Goal: Transaction & Acquisition: Purchase product/service

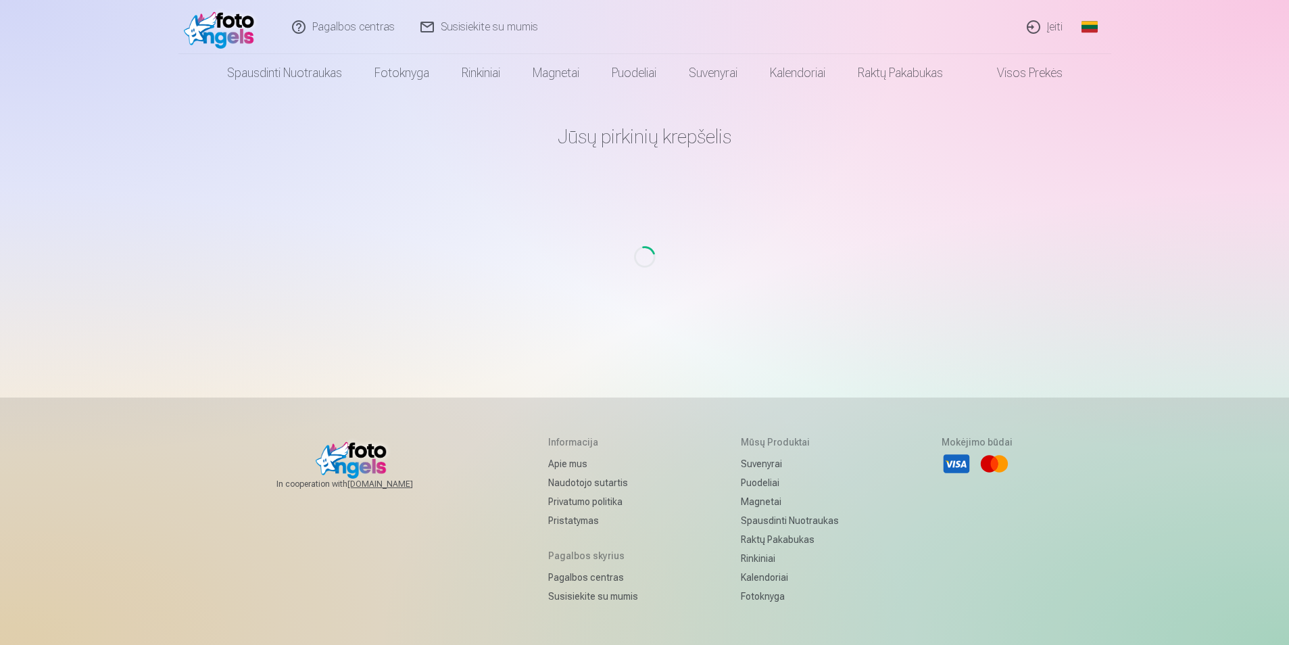
click at [1055, 29] on link "Įeiti" at bounding box center [1046, 27] width 62 height 54
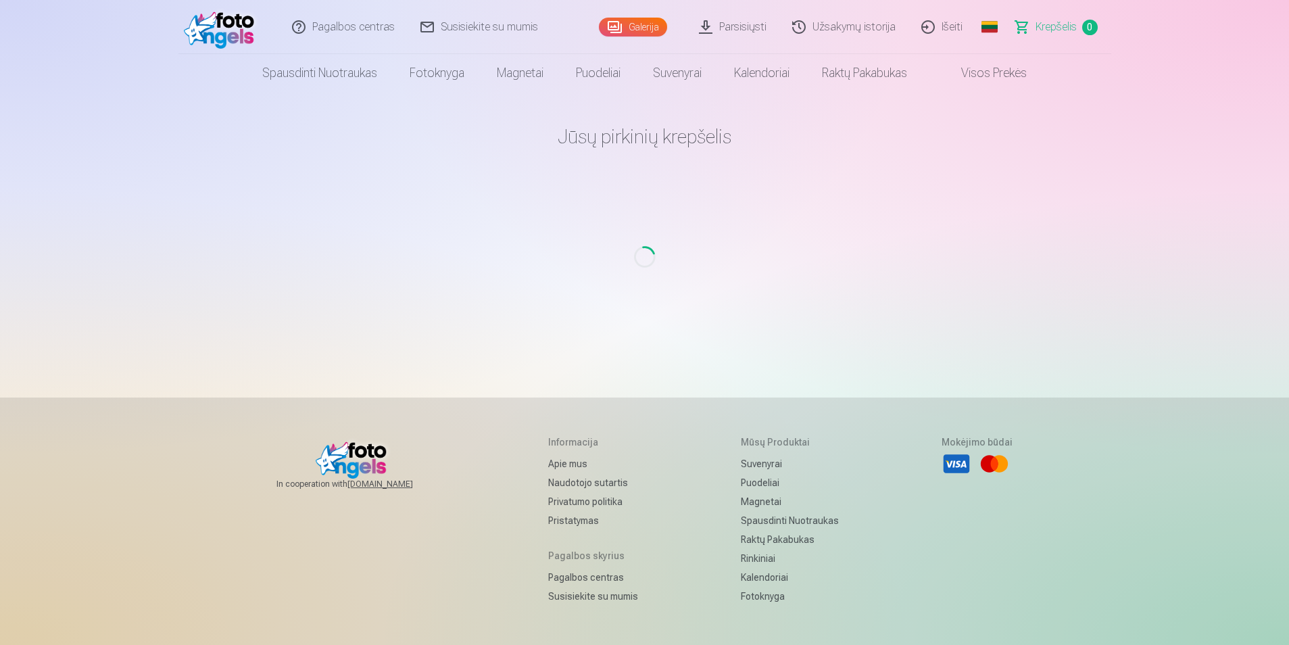
click at [679, 276] on main "Jūsų pirkinių krepšelis Loading..." at bounding box center [645, 228] width 790 height 273
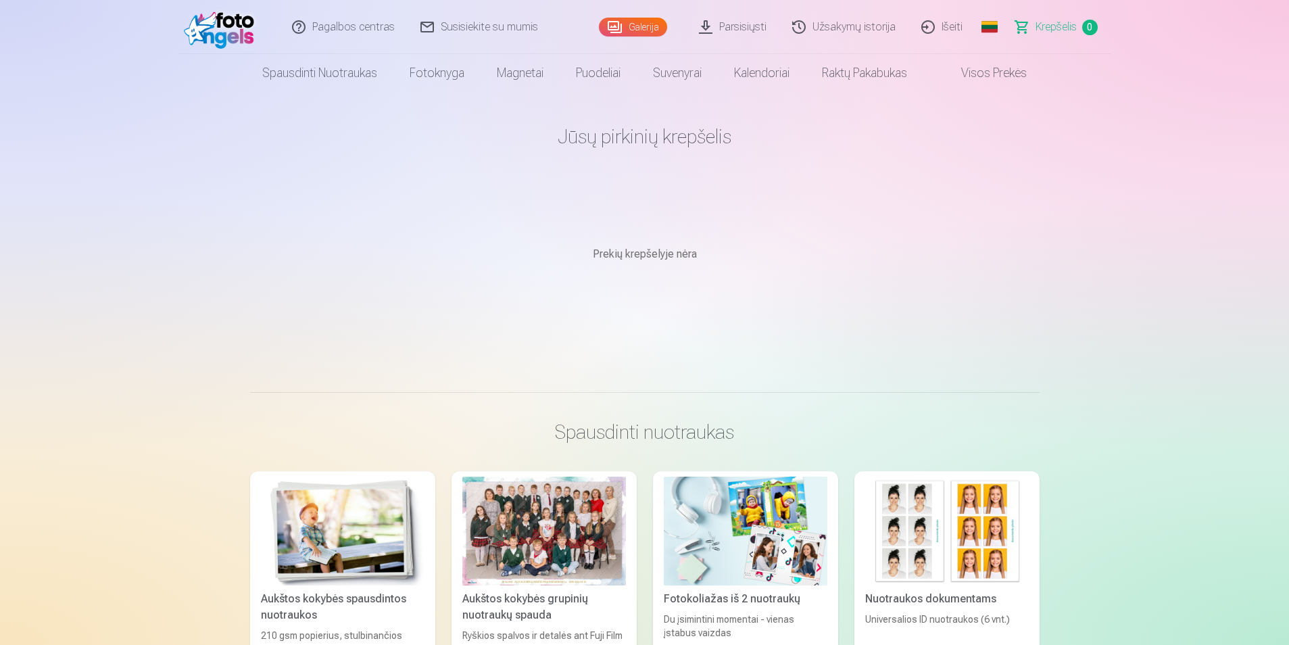
click at [1025, 31] on link "Krepšelis 0" at bounding box center [1057, 27] width 108 height 54
click at [867, 28] on link "Užsakymų istorija" at bounding box center [844, 27] width 129 height 54
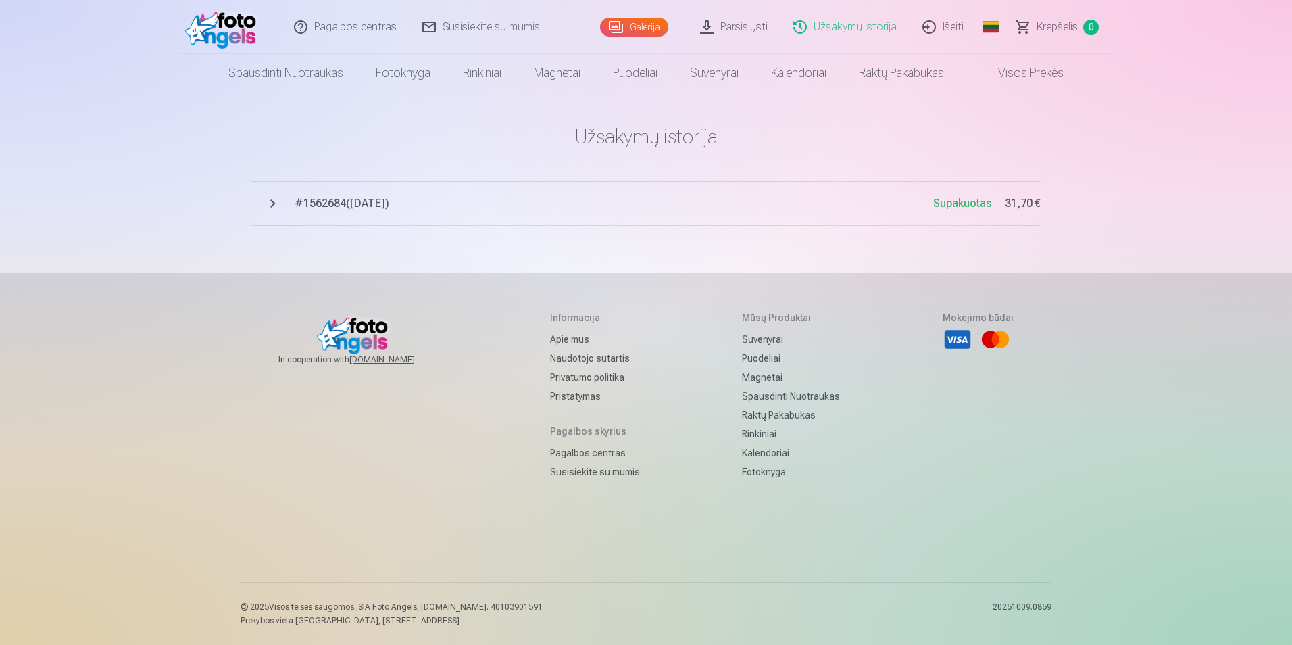
click at [337, 202] on span "# 1562684 ( [DATE] )" at bounding box center [614, 203] width 639 height 16
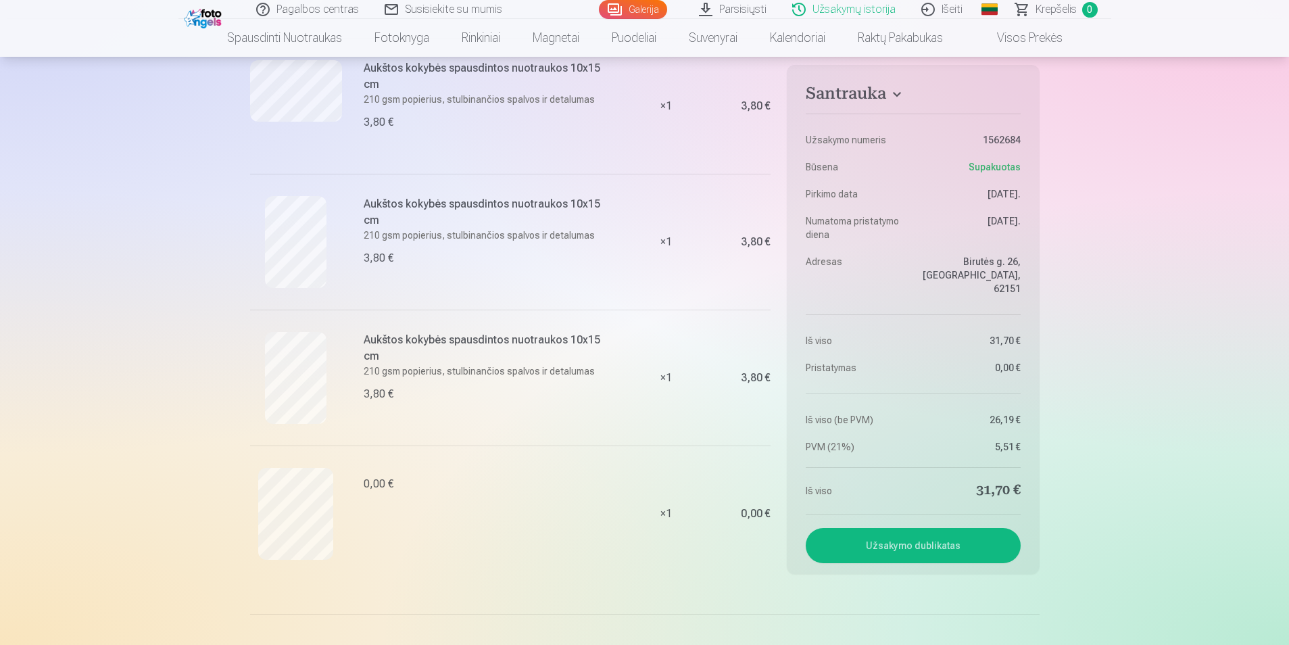
scroll to position [879, 0]
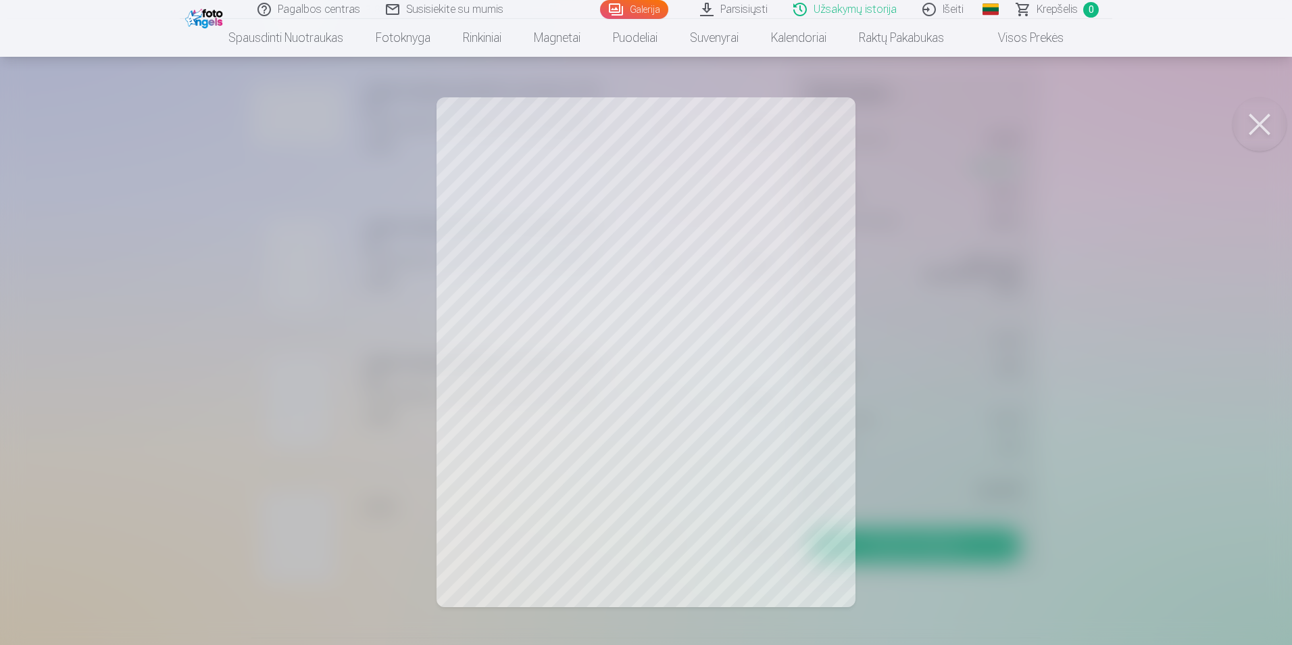
click at [141, 456] on div at bounding box center [646, 322] width 1292 height 645
click at [198, 475] on div at bounding box center [646, 322] width 1292 height 645
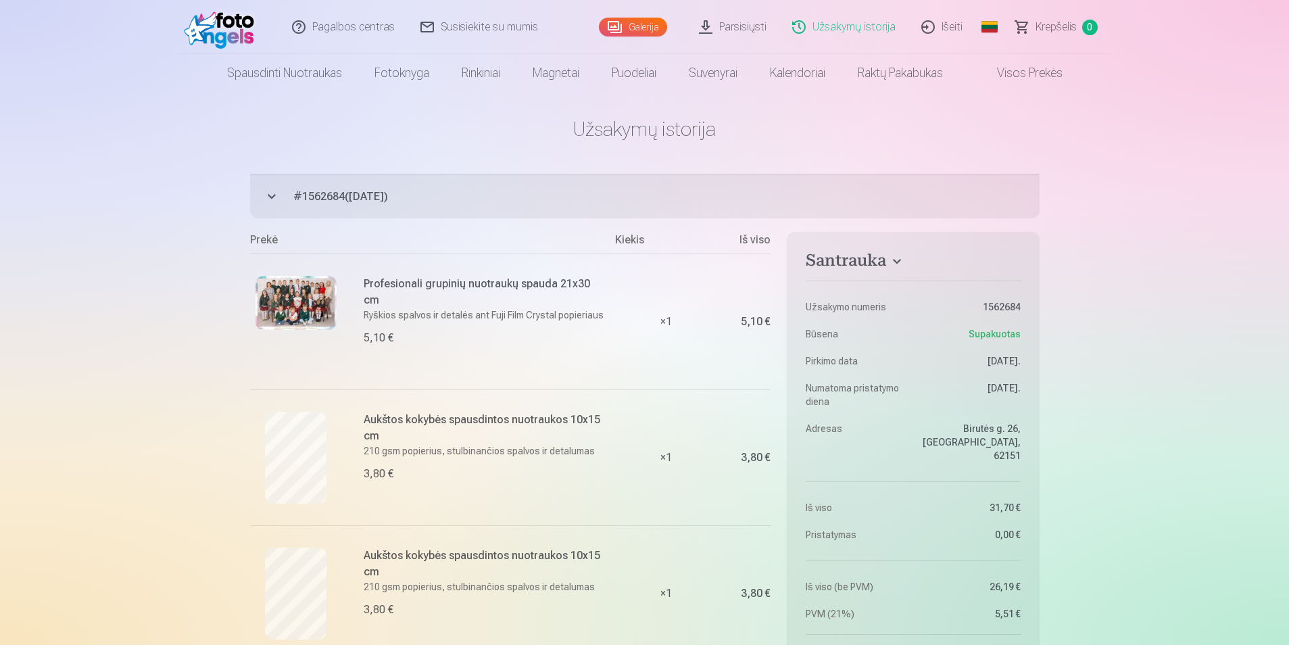
scroll to position [0, 0]
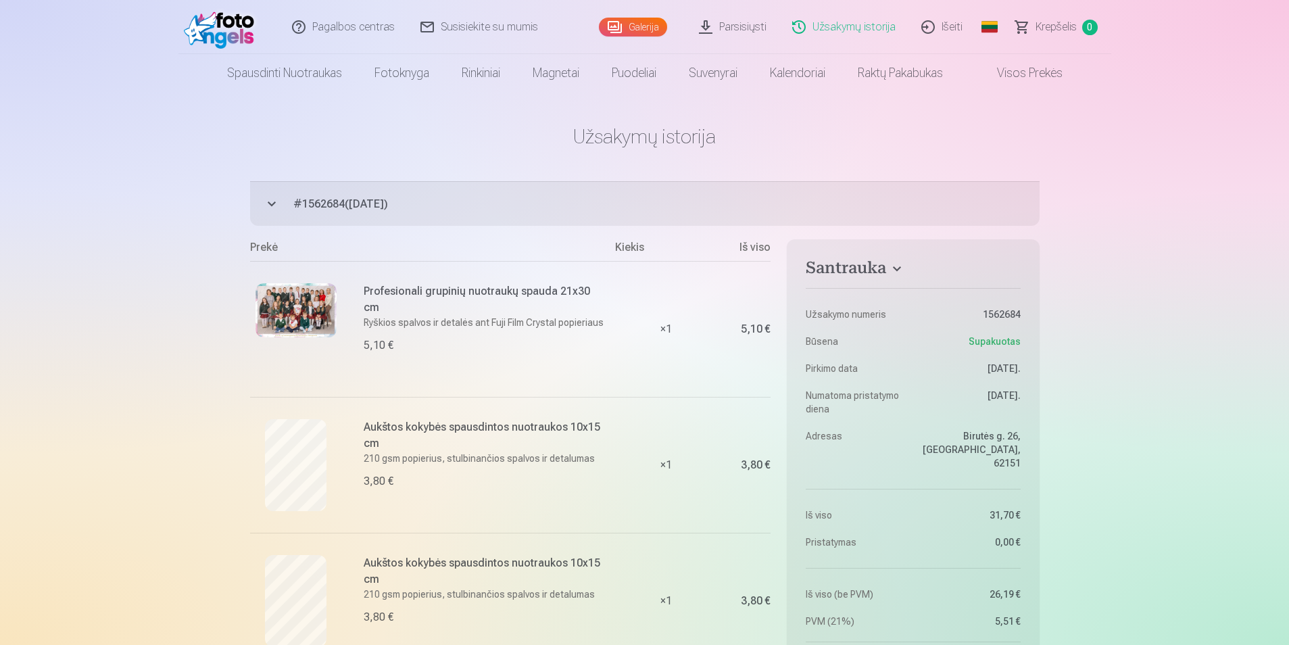
click at [483, 24] on link "Susisiekite su mumis" at bounding box center [479, 27] width 143 height 54
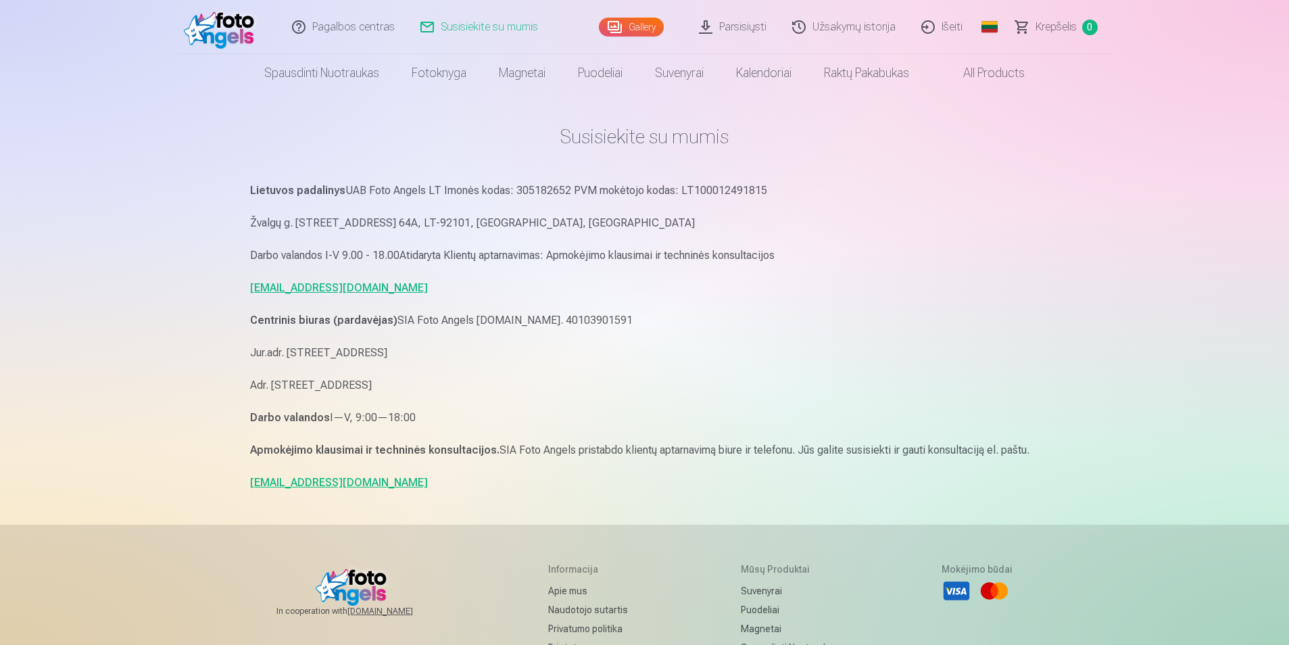
click at [633, 23] on link "Gallery" at bounding box center [631, 27] width 65 height 19
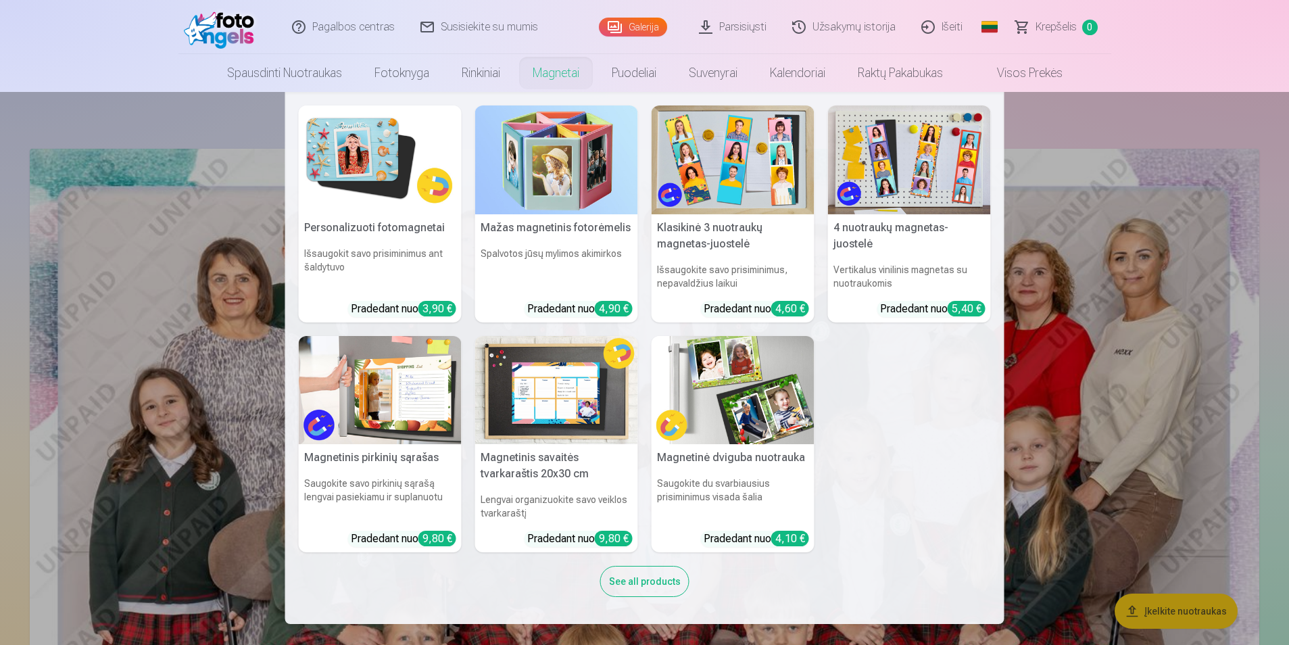
click at [1115, 328] on nav "Personalizuoti fotomagnetai Išsaugokit savo prisiminimus ant šaldytuvo Pradedan…" at bounding box center [644, 358] width 1289 height 532
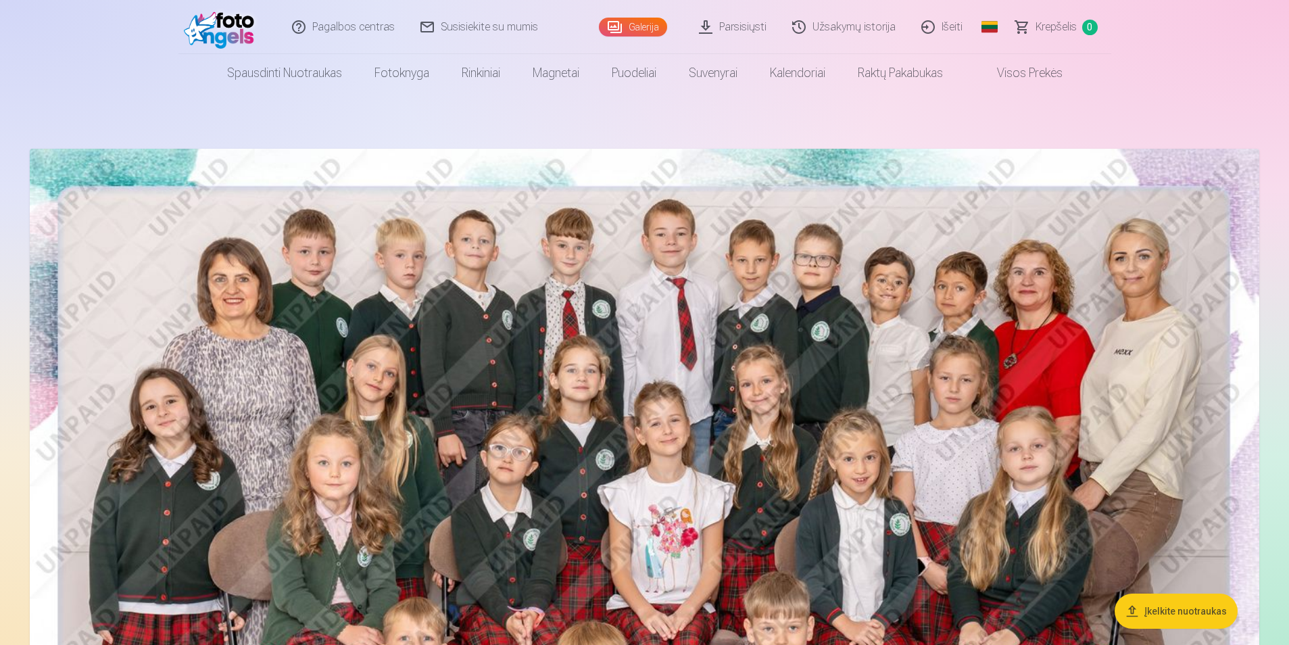
click at [1196, 615] on button "Įkelkite nuotraukas" at bounding box center [1176, 610] width 123 height 35
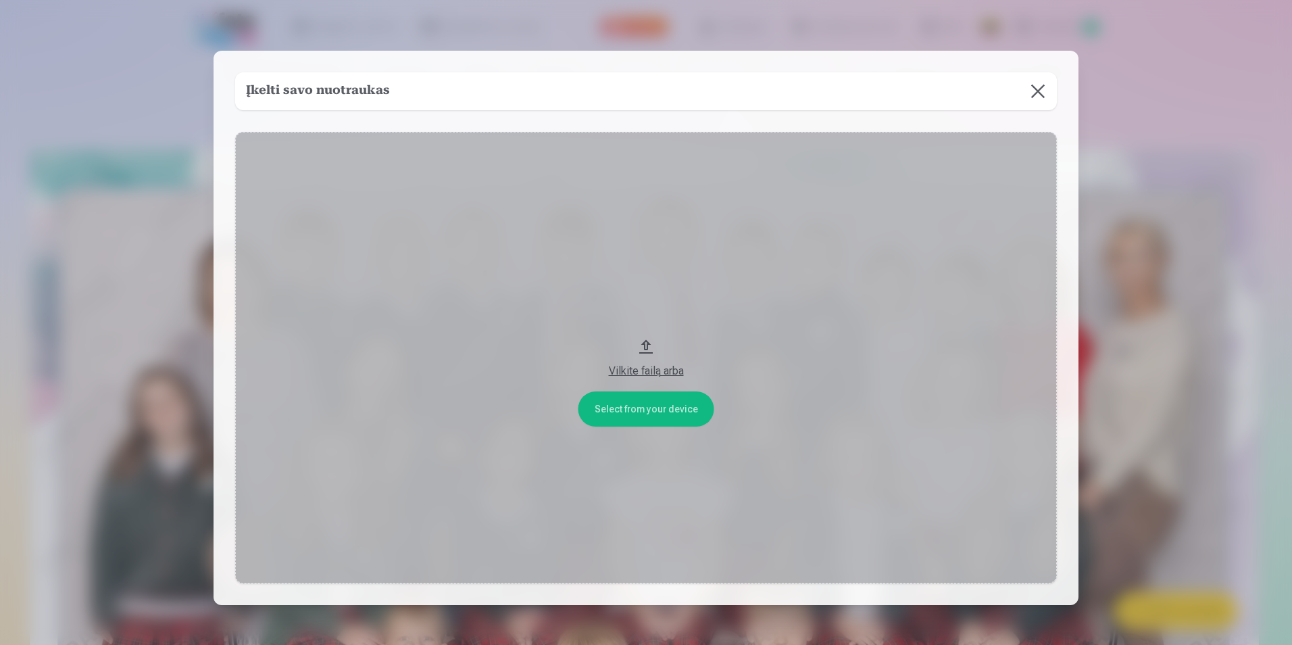
click at [628, 407] on button "Vilkite failą arba" at bounding box center [646, 358] width 822 height 452
click at [1045, 89] on button at bounding box center [1038, 91] width 38 height 38
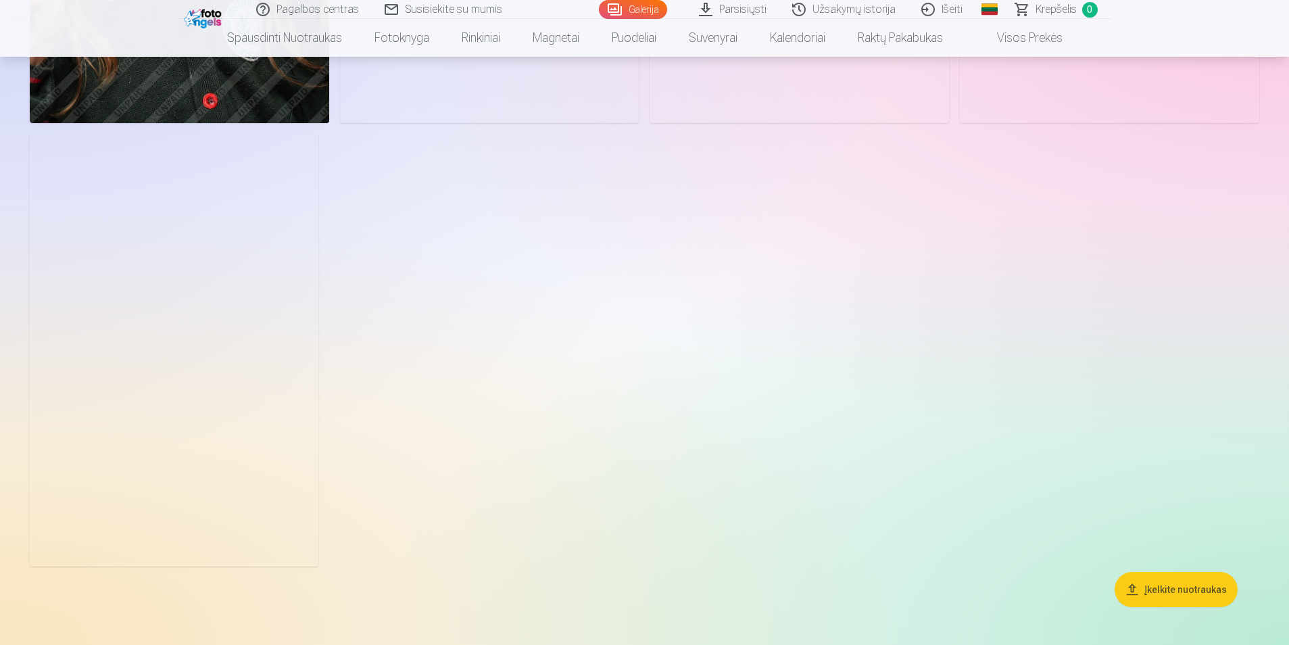
scroll to position [6421, 0]
